Goal: Navigation & Orientation: Understand site structure

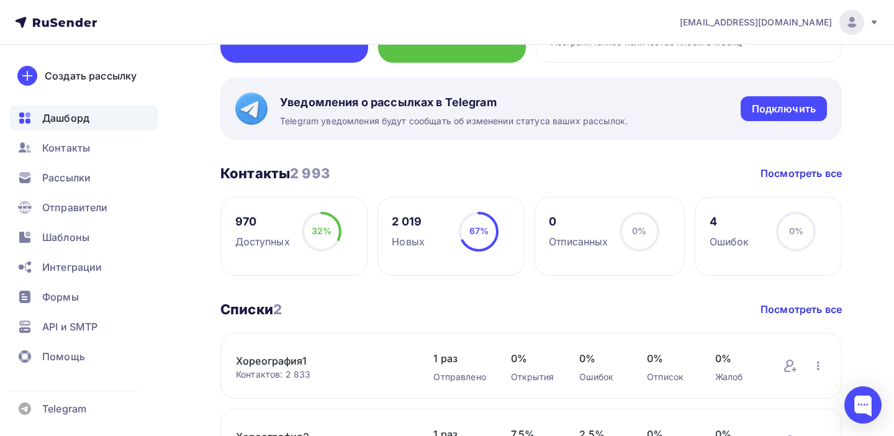
scroll to position [199, 0]
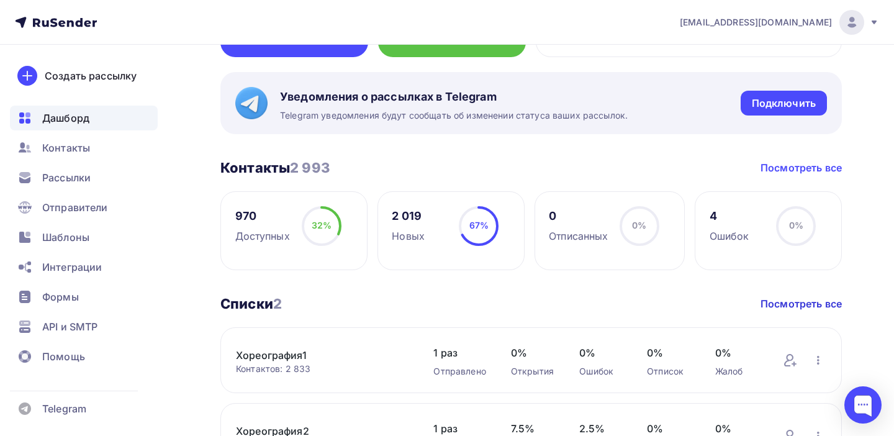
click at [796, 165] on link "Посмотреть все" at bounding box center [801, 167] width 81 height 15
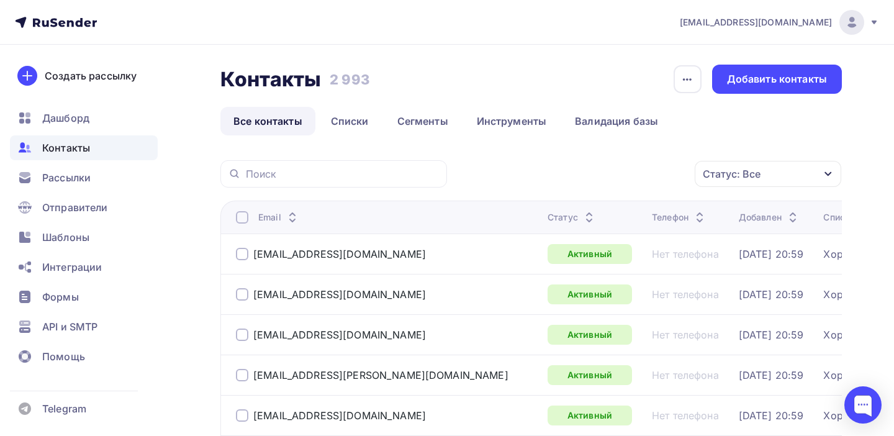
click at [383, 126] on li "Списки" at bounding box center [351, 121] width 66 height 29
click at [358, 124] on link "Списки" at bounding box center [350, 121] width 64 height 29
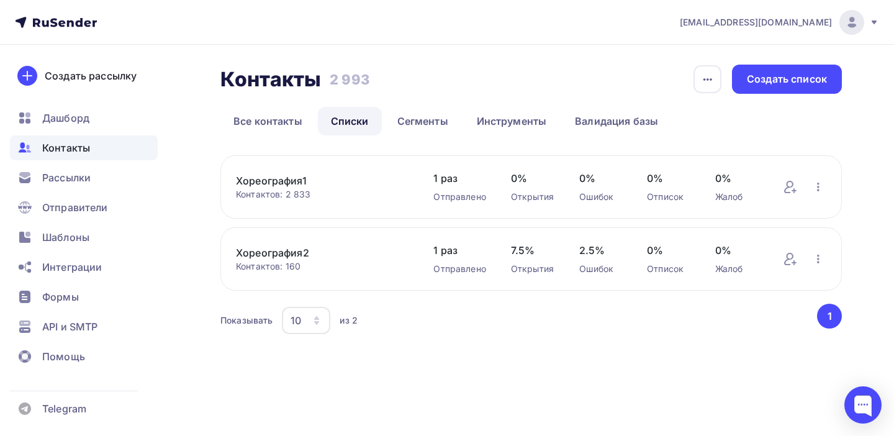
click at [73, 151] on span "Контакты" at bounding box center [66, 147] width 48 height 15
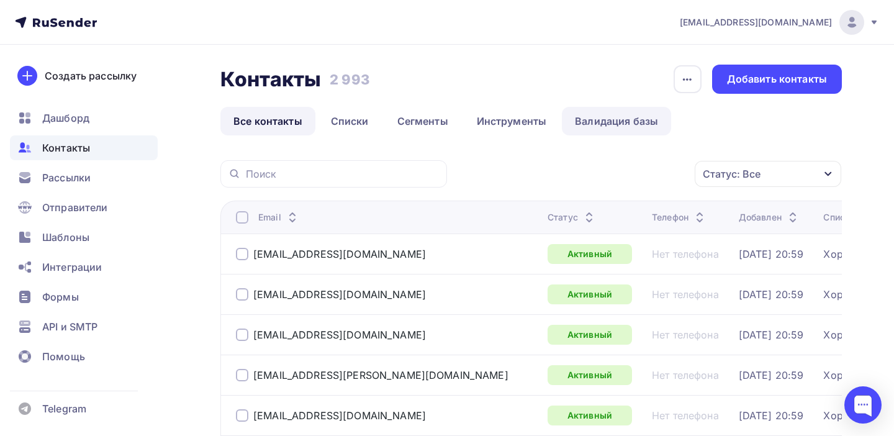
click at [612, 122] on link "Валидация базы" at bounding box center [616, 121] width 109 height 29
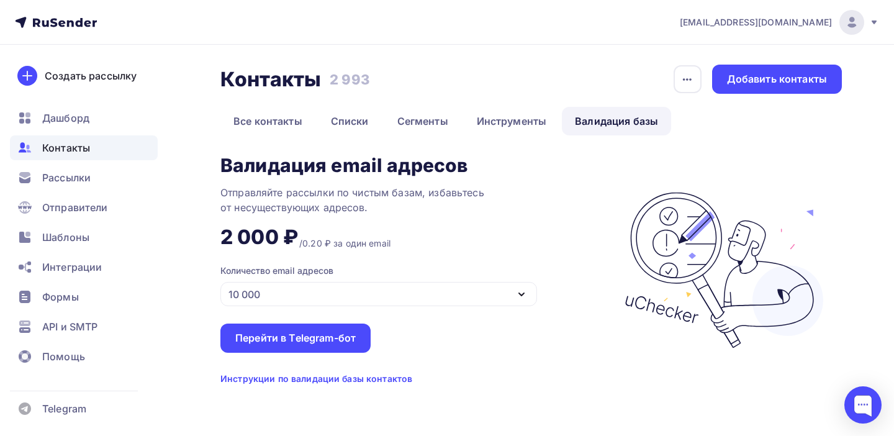
click at [523, 296] on icon "button" at bounding box center [521, 294] width 15 height 15
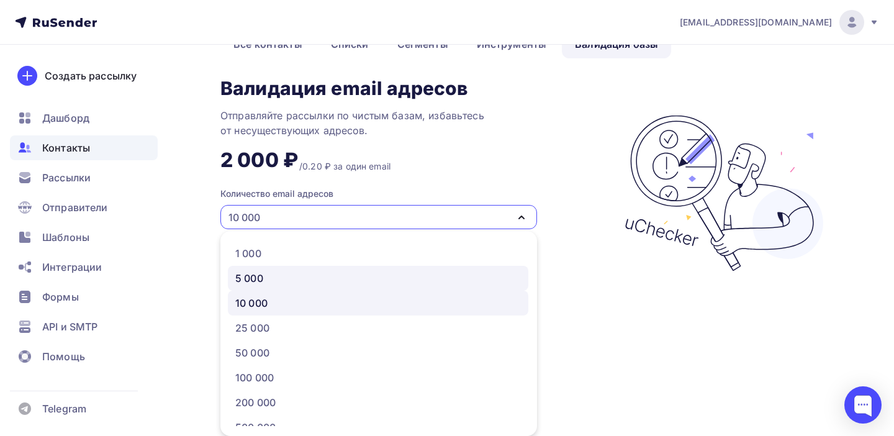
click at [248, 280] on div "5 000" at bounding box center [249, 278] width 28 height 15
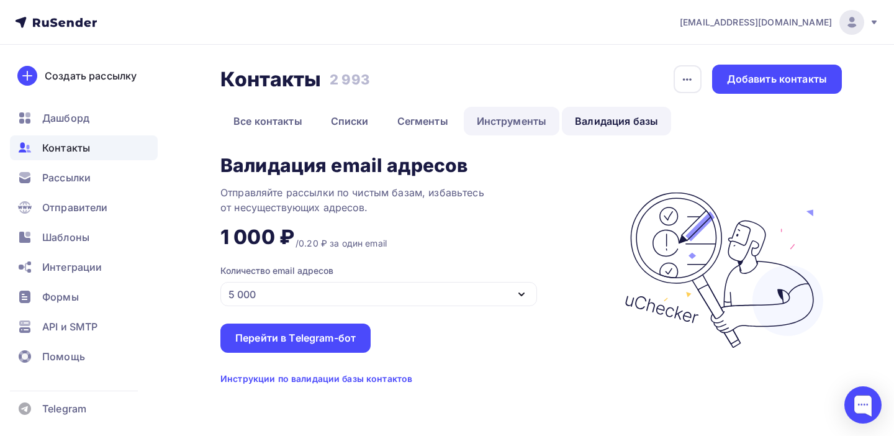
click at [511, 122] on link "Инструменты" at bounding box center [512, 121] width 96 height 29
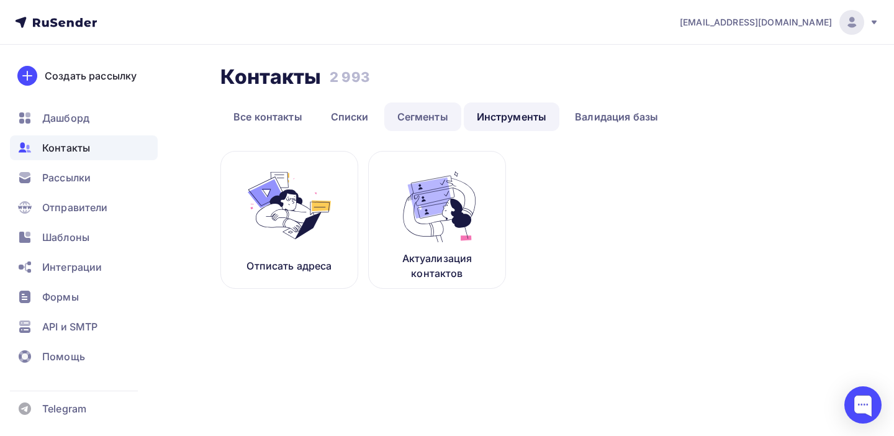
click at [427, 118] on link "Сегменты" at bounding box center [422, 116] width 77 height 29
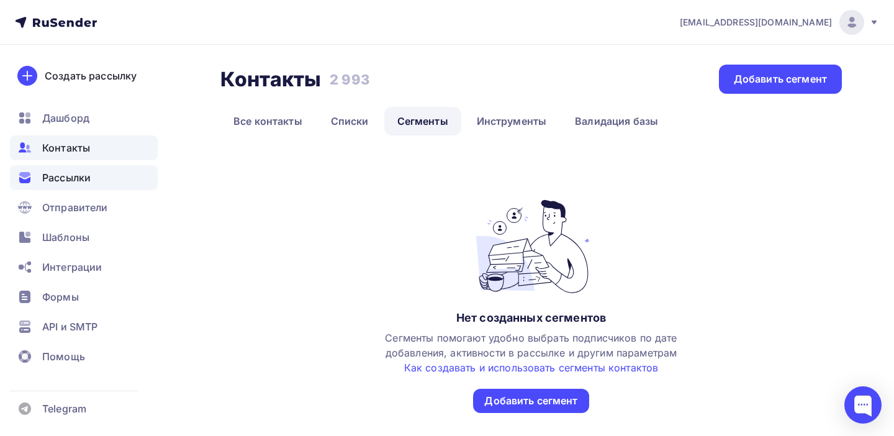
click at [68, 186] on div "Рассылки" at bounding box center [84, 177] width 148 height 25
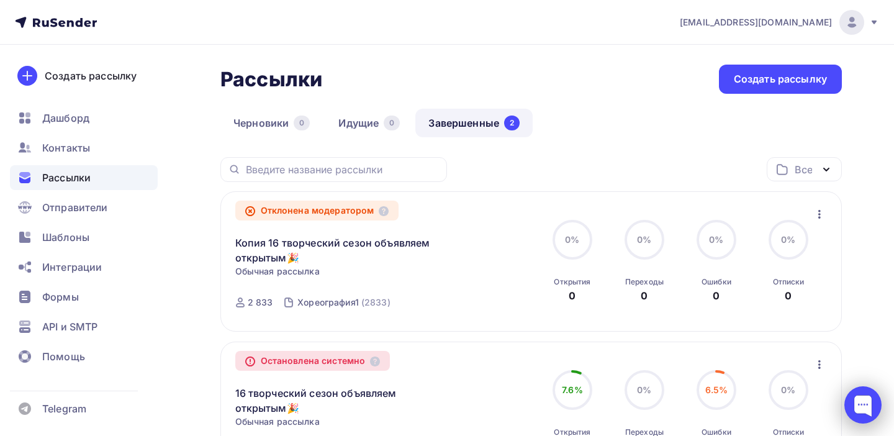
click at [870, 404] on div at bounding box center [863, 404] width 37 height 37
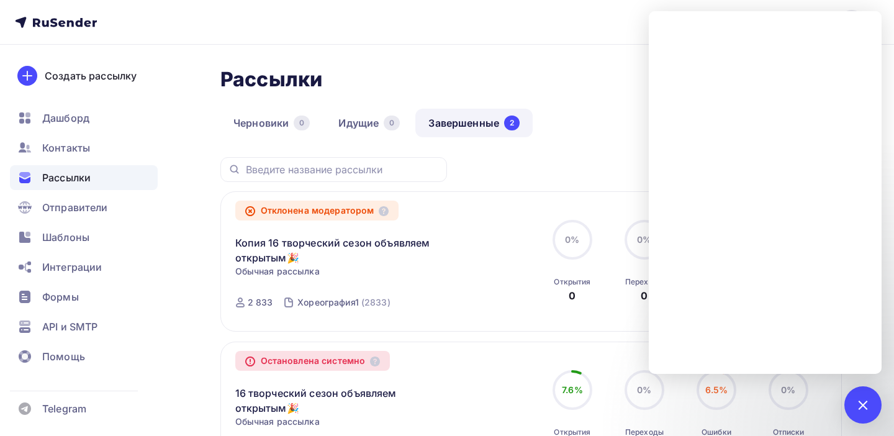
scroll to position [198, 0]
